Goal: Task Accomplishment & Management: Manage account settings

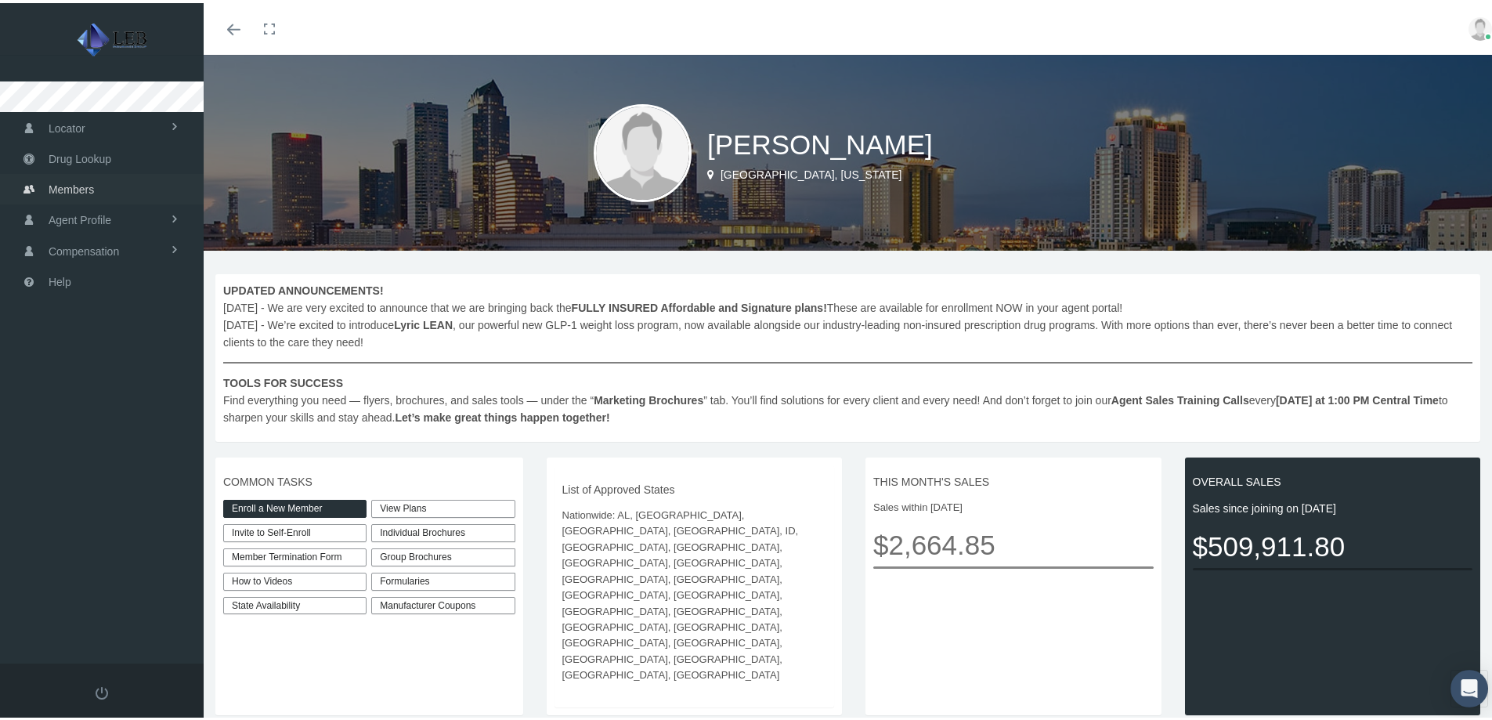
click at [54, 191] on span "Members" at bounding box center [71, 187] width 45 height 30
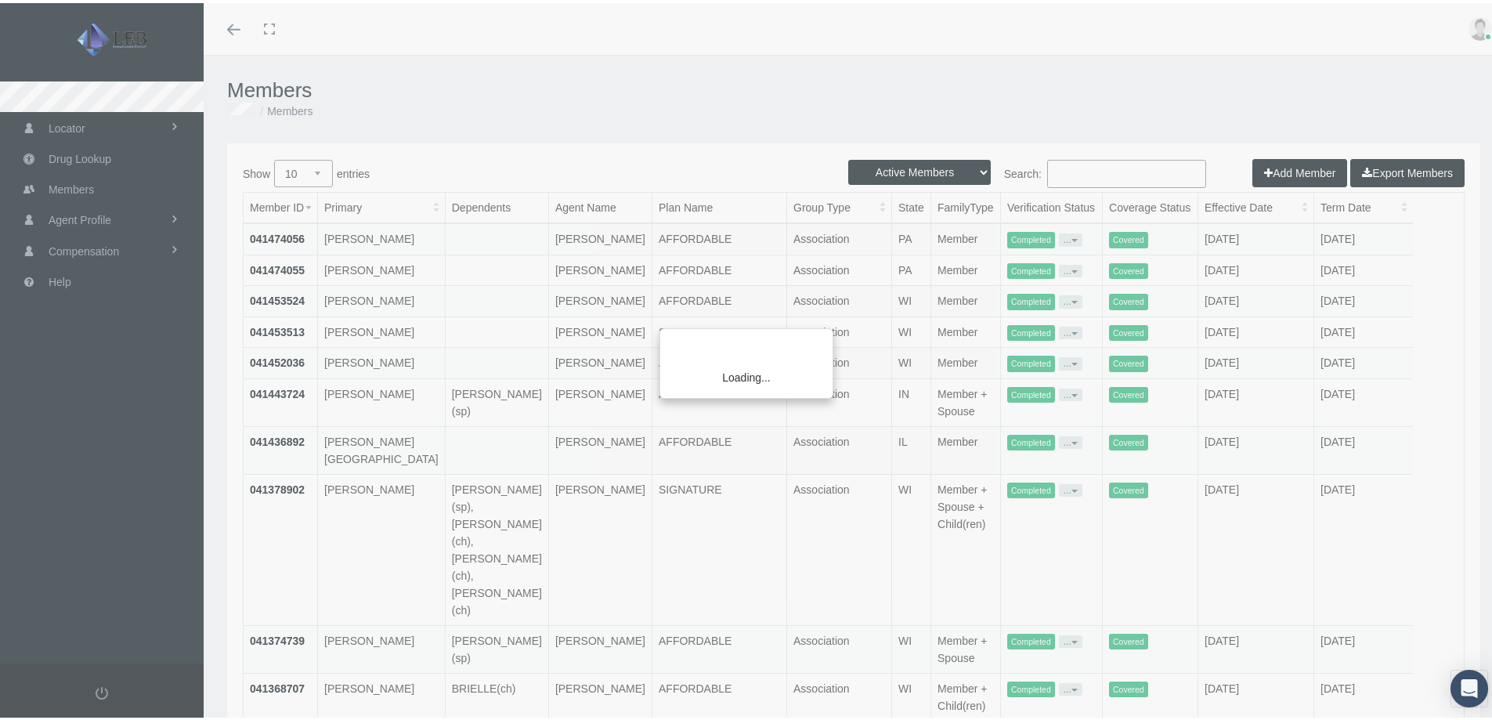
click at [1094, 168] on div "Loading..." at bounding box center [746, 360] width 1492 height 720
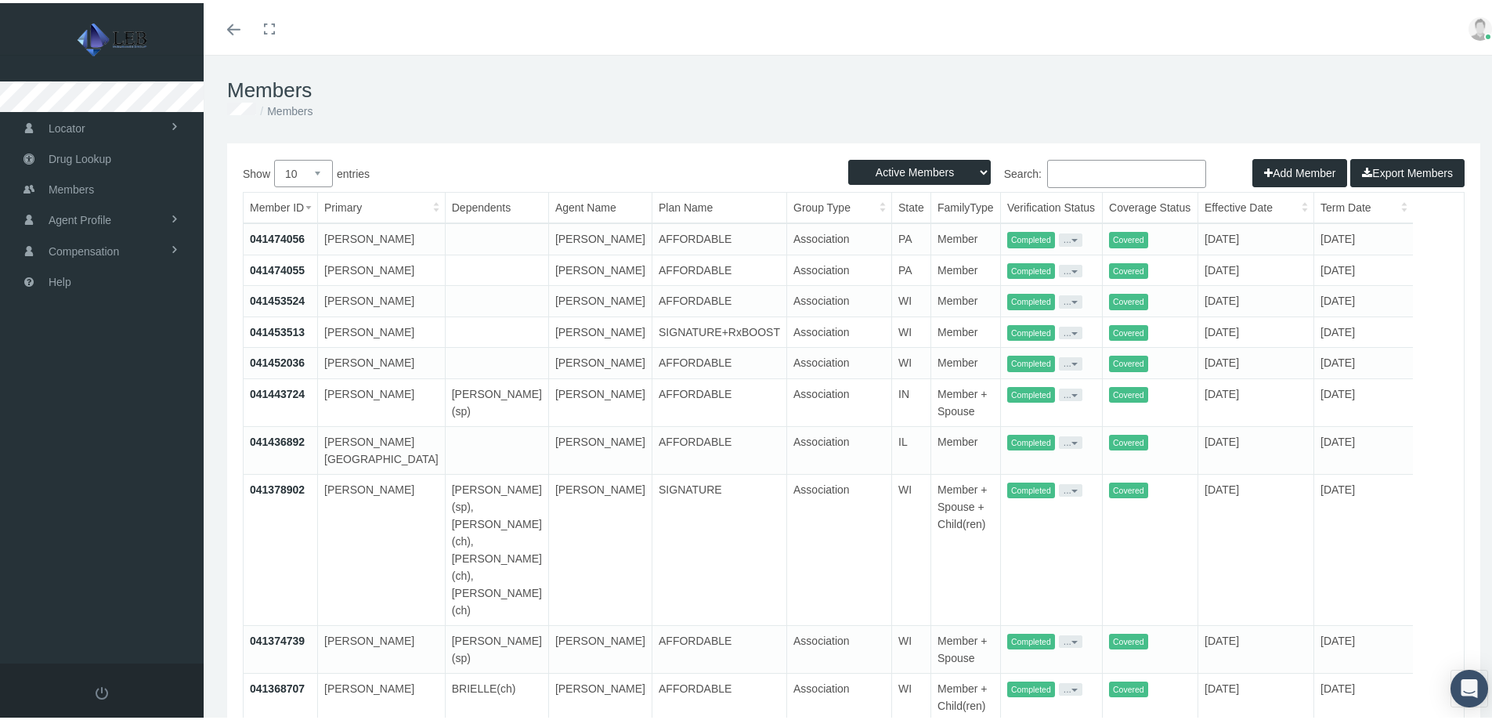
click at [1099, 165] on input "Search:" at bounding box center [1126, 171] width 159 height 28
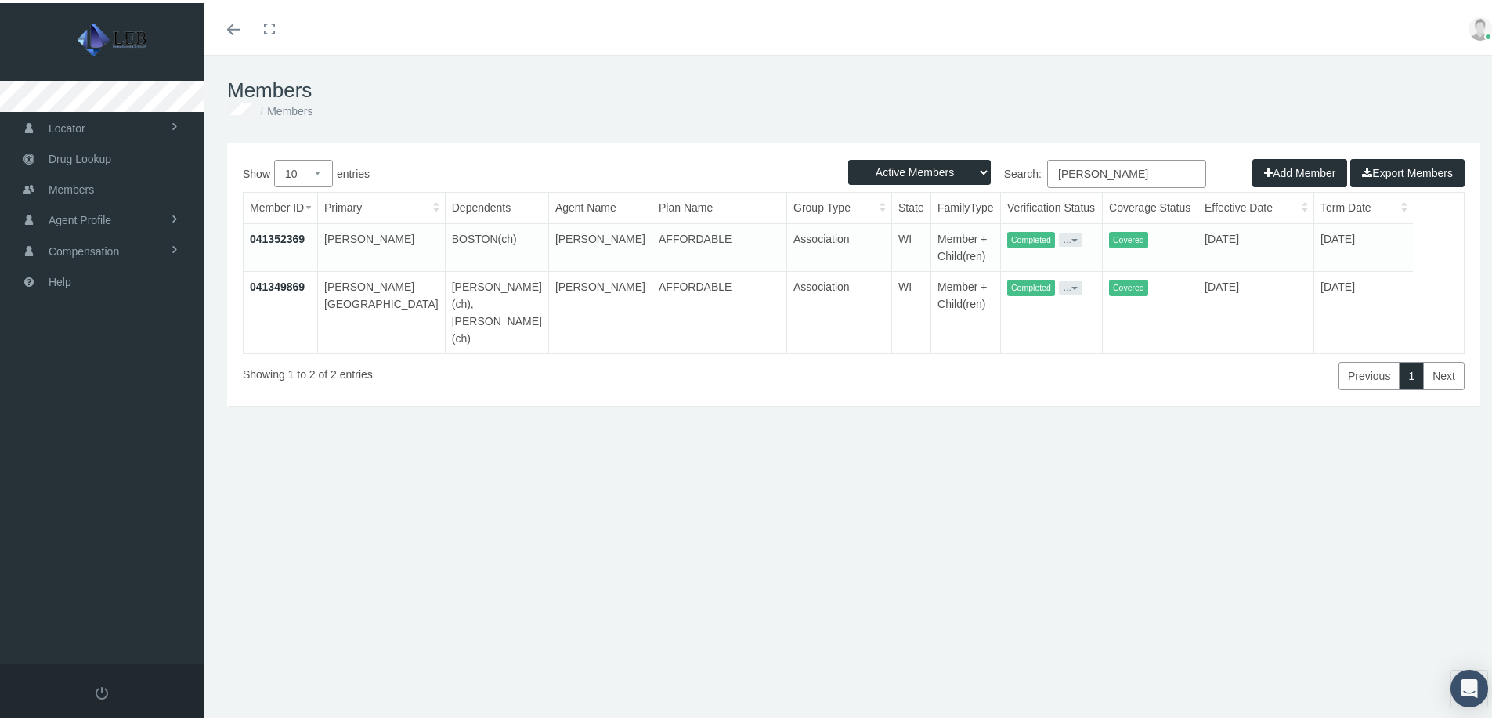
type input "edwards"
click at [351, 282] on td "EDWARDS, BELINDA" at bounding box center [382, 310] width 128 height 82
click at [287, 283] on link "041349869" at bounding box center [277, 283] width 55 height 13
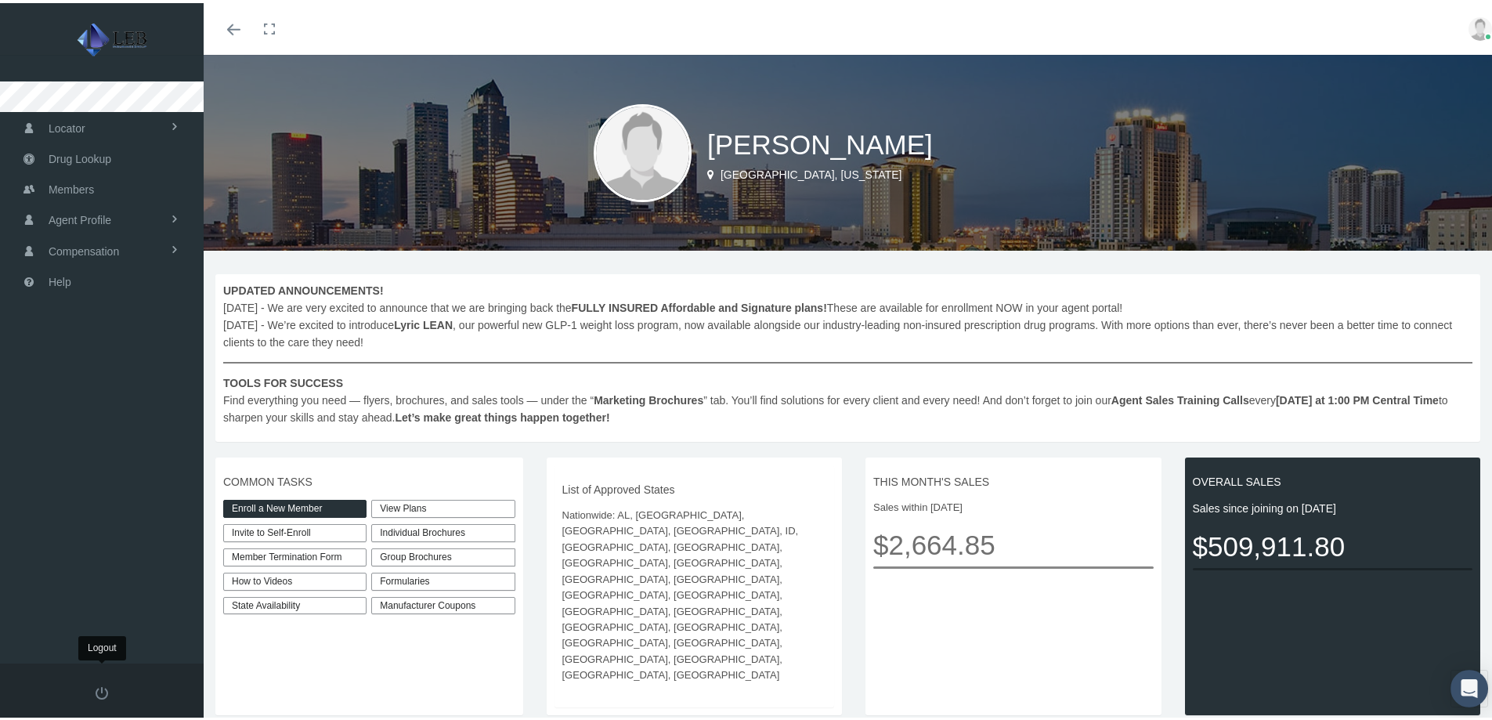
click at [100, 688] on span at bounding box center [102, 690] width 13 height 13
